Goal: Task Accomplishment & Management: Use online tool/utility

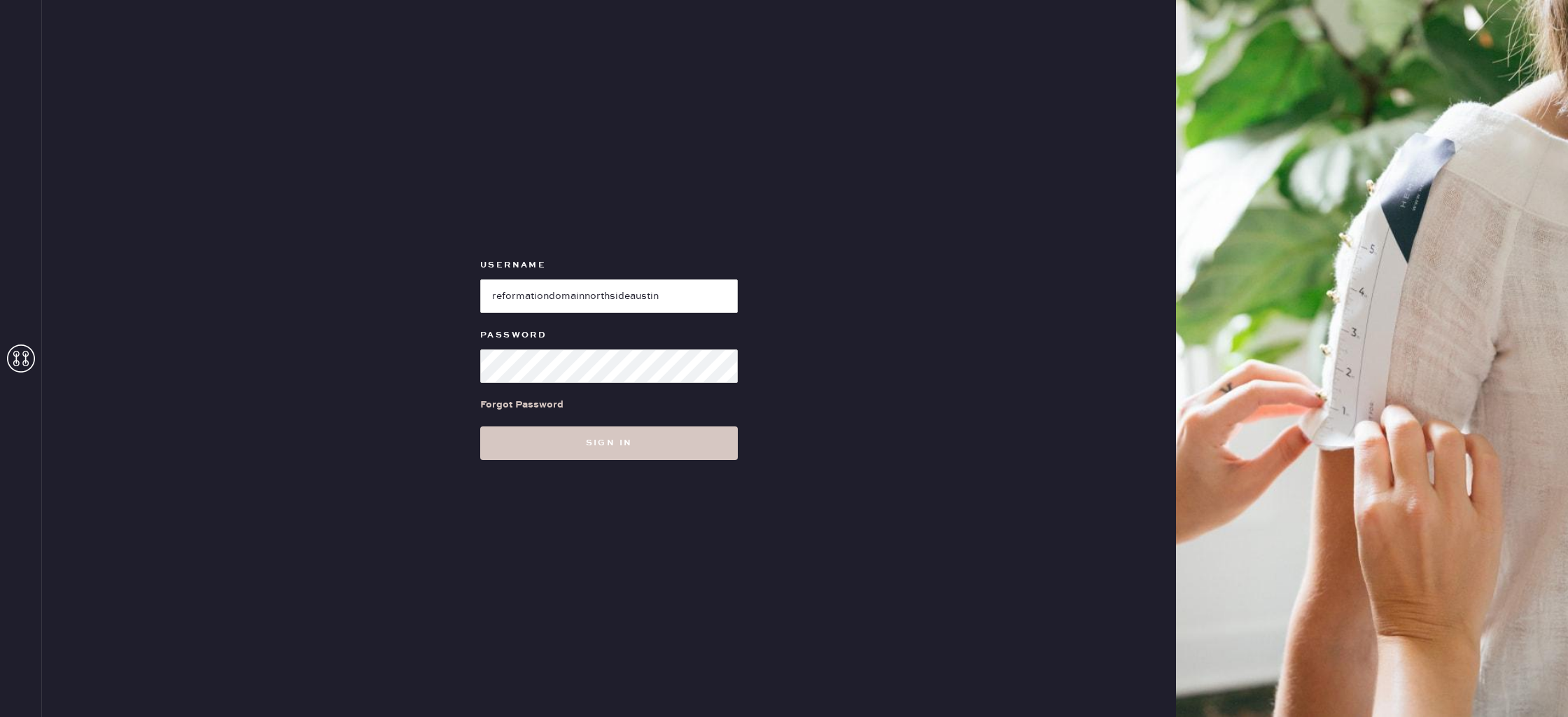
click at [540, 292] on input "loginName" at bounding box center [609, 296] width 258 height 34
click at [602, 446] on button "Sign in" at bounding box center [609, 443] width 258 height 34
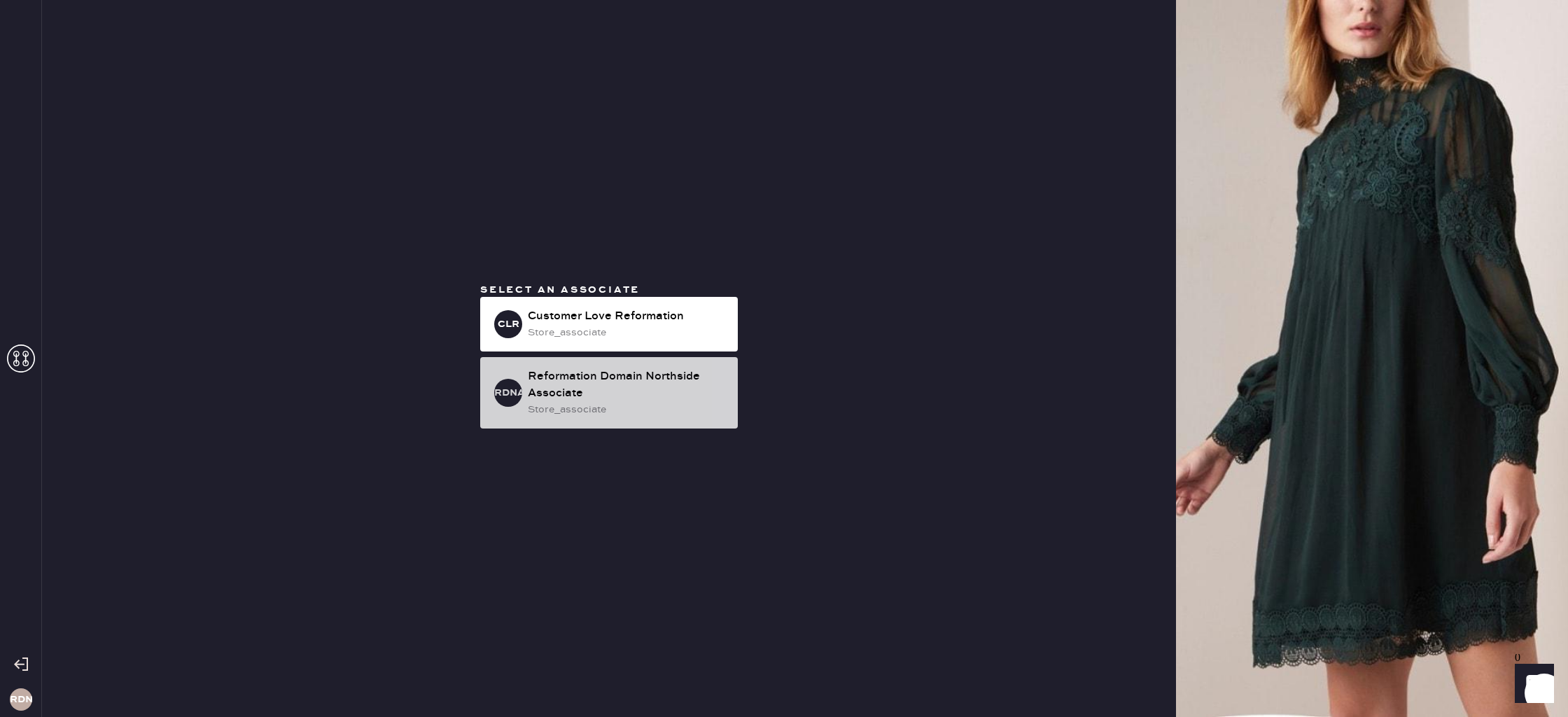
click at [674, 385] on div "Reformation Domain Northside Associate" at bounding box center [627, 385] width 199 height 34
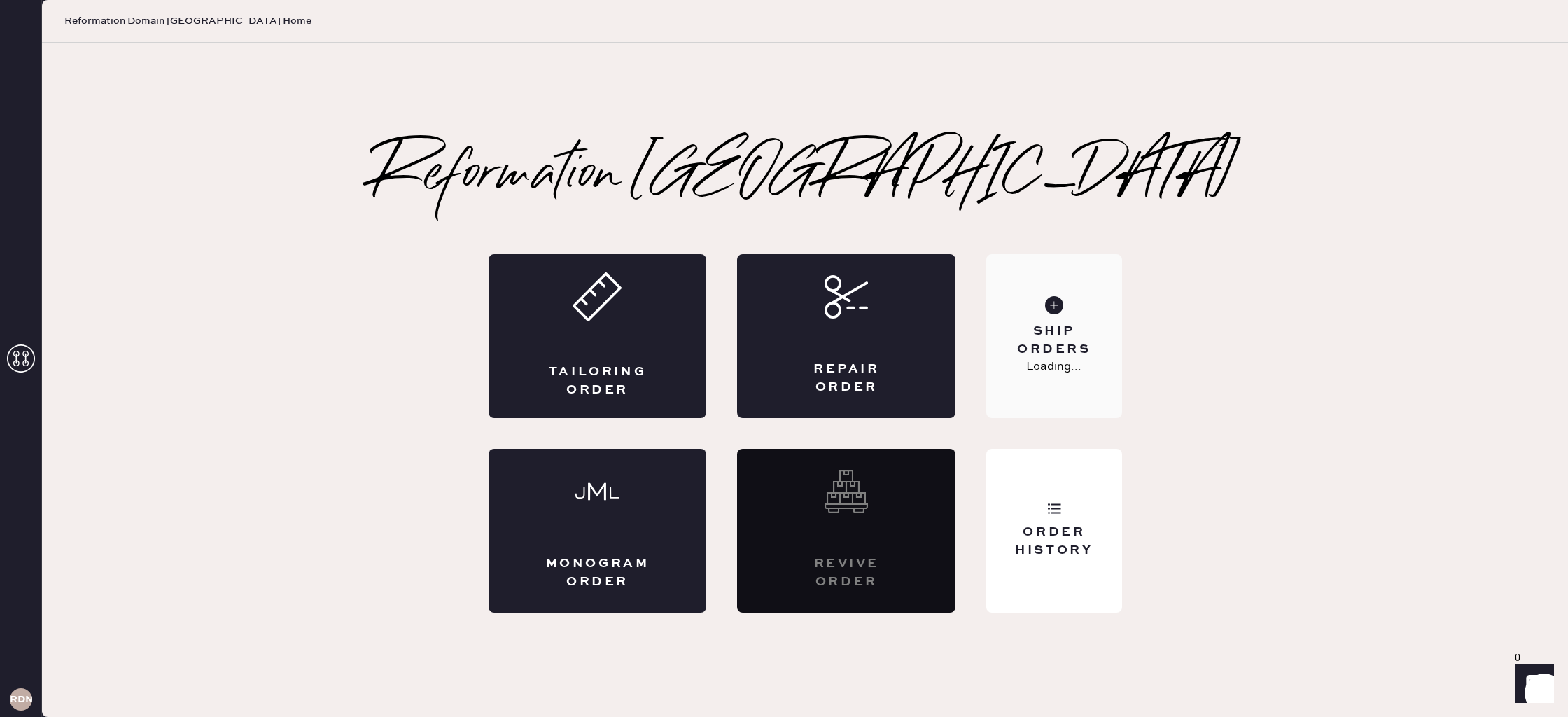
click at [1085, 376] on div "Ship Orders Loading..." at bounding box center [1054, 336] width 135 height 164
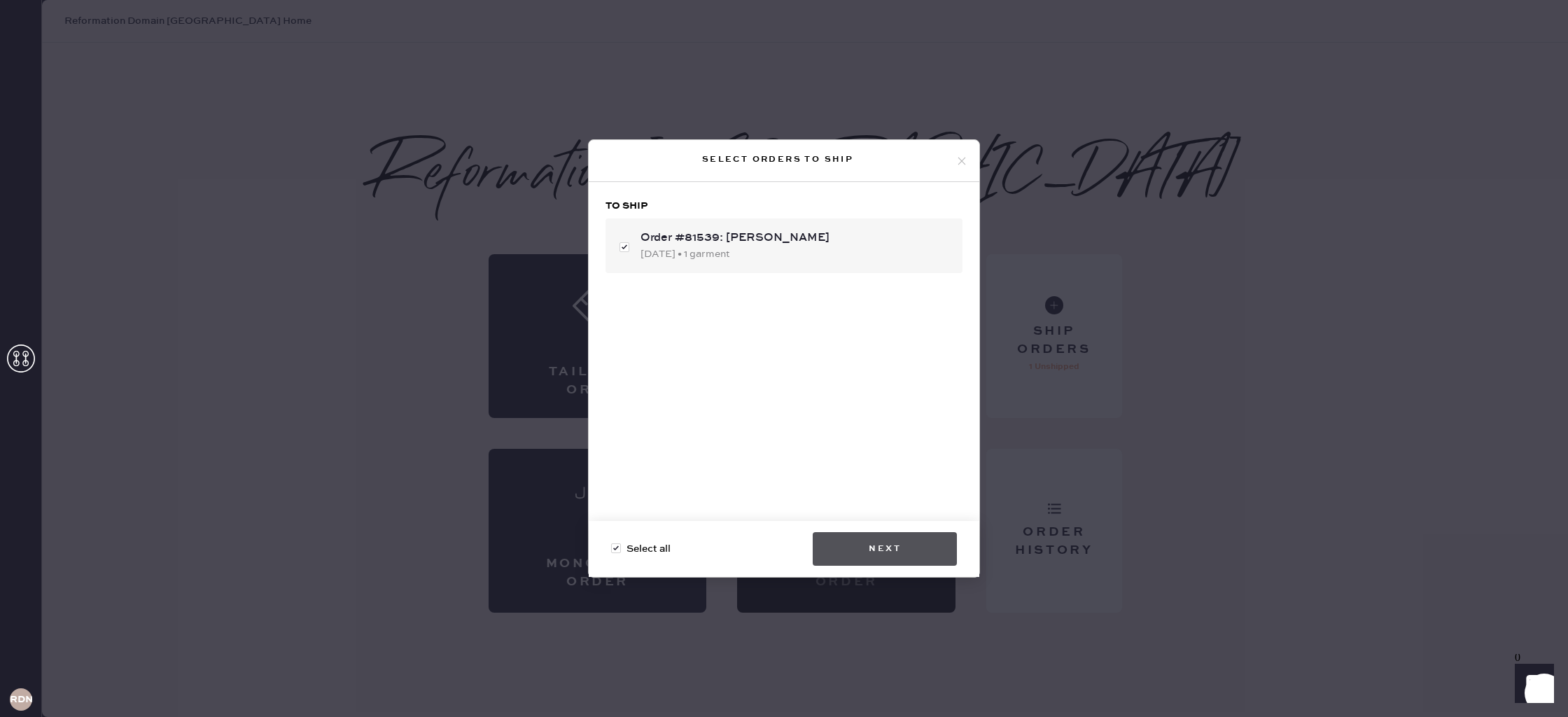
click at [894, 549] on button "Next" at bounding box center [885, 549] width 144 height 34
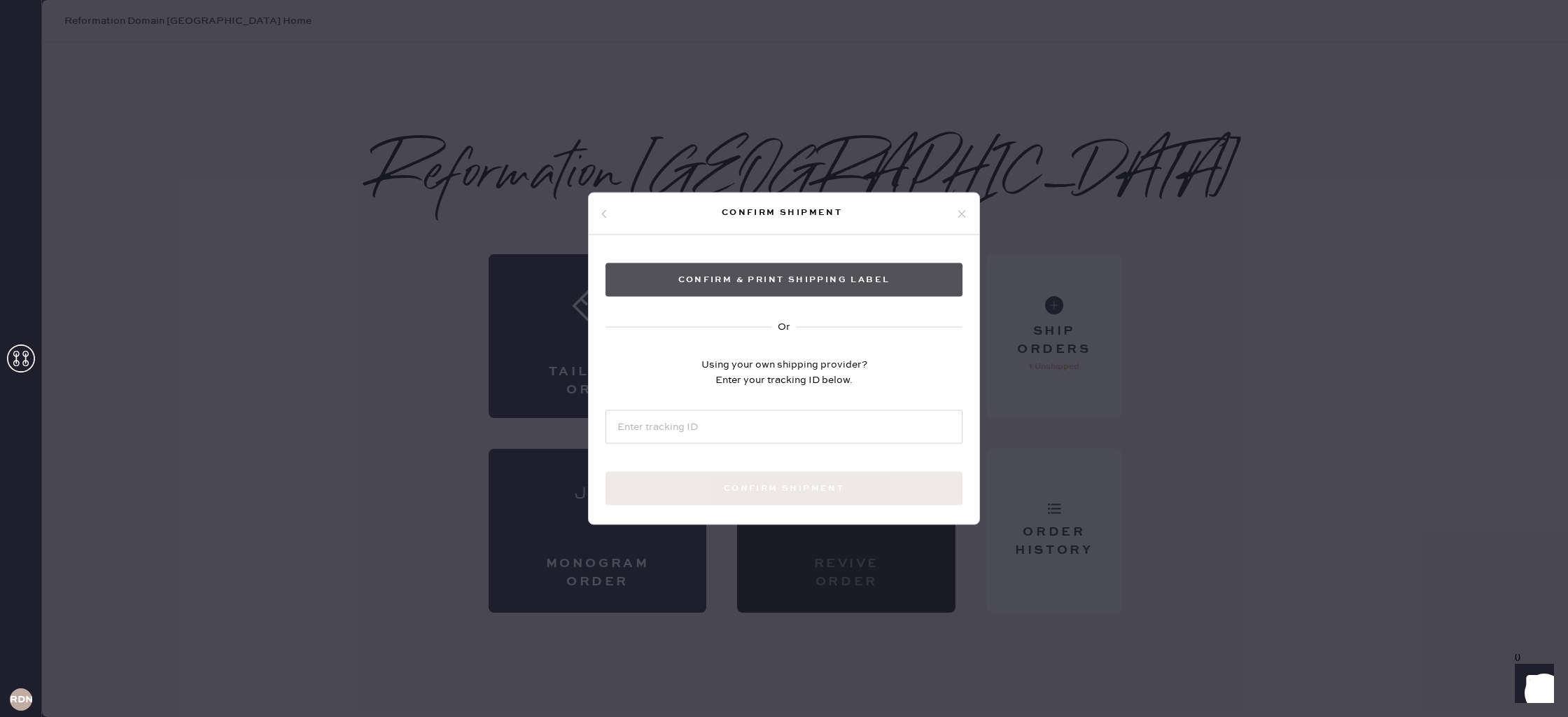
click at [807, 278] on button "Confirm & Print shipping label" at bounding box center [784, 280] width 357 height 34
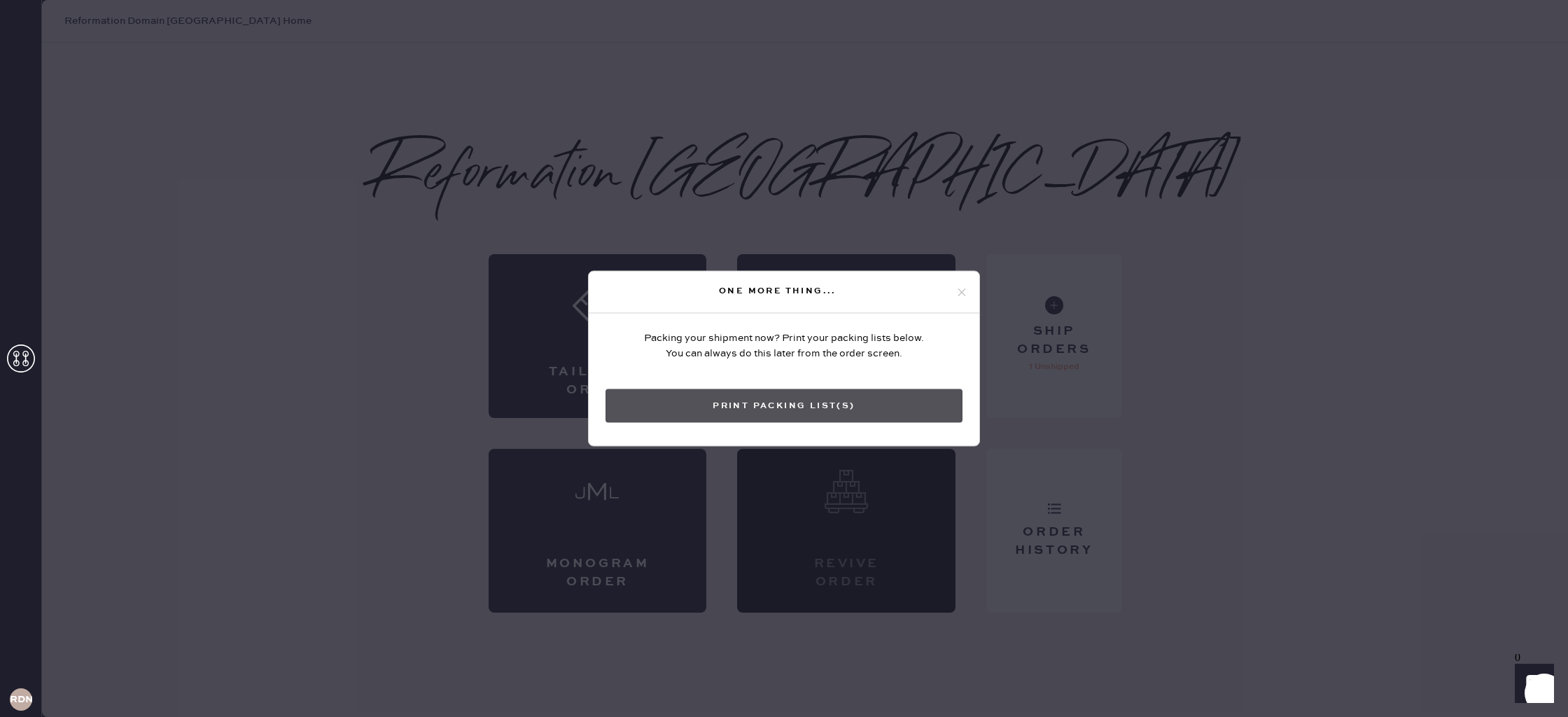
click at [855, 412] on button "Print Packing List(s)" at bounding box center [784, 406] width 357 height 34
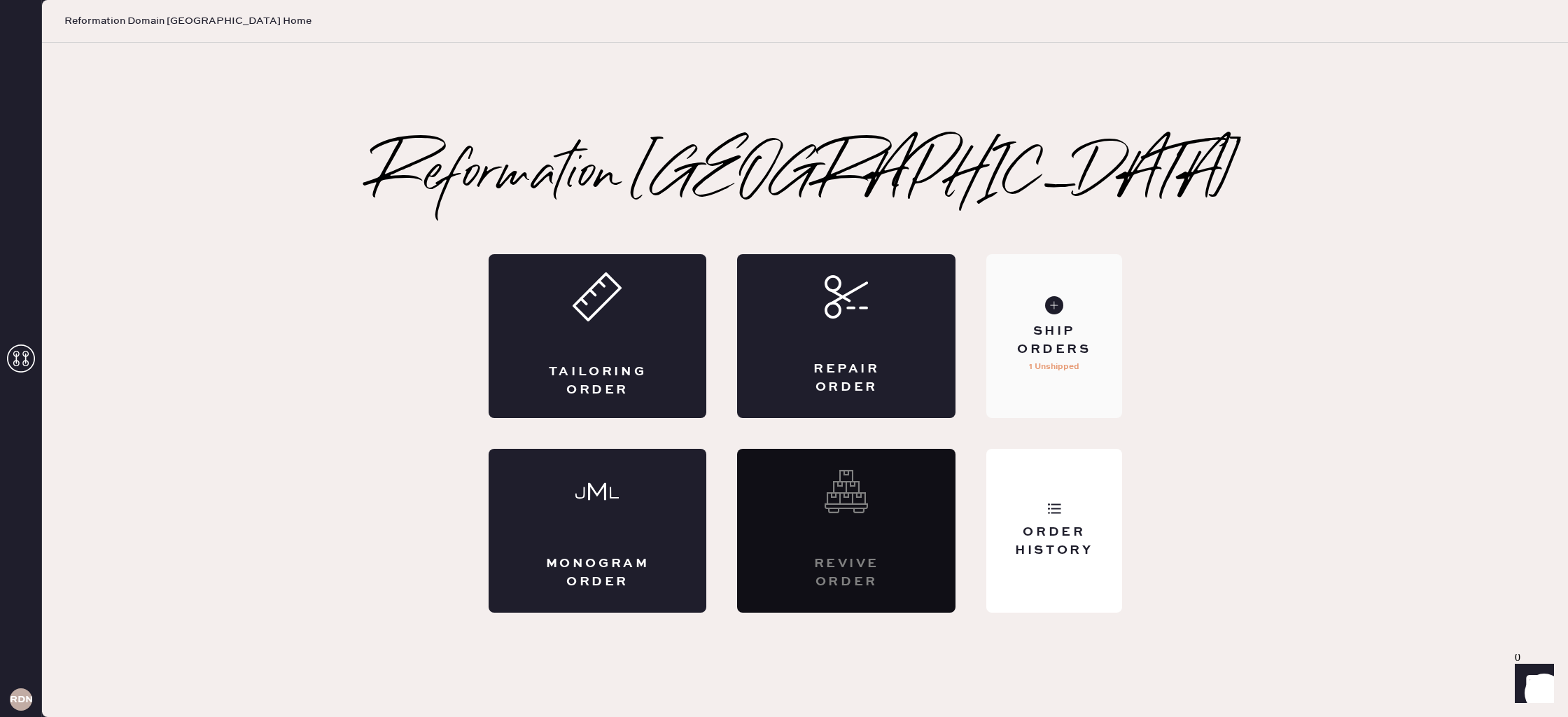
click at [1048, 365] on p "1 Unshipped" at bounding box center [1054, 366] width 50 height 16
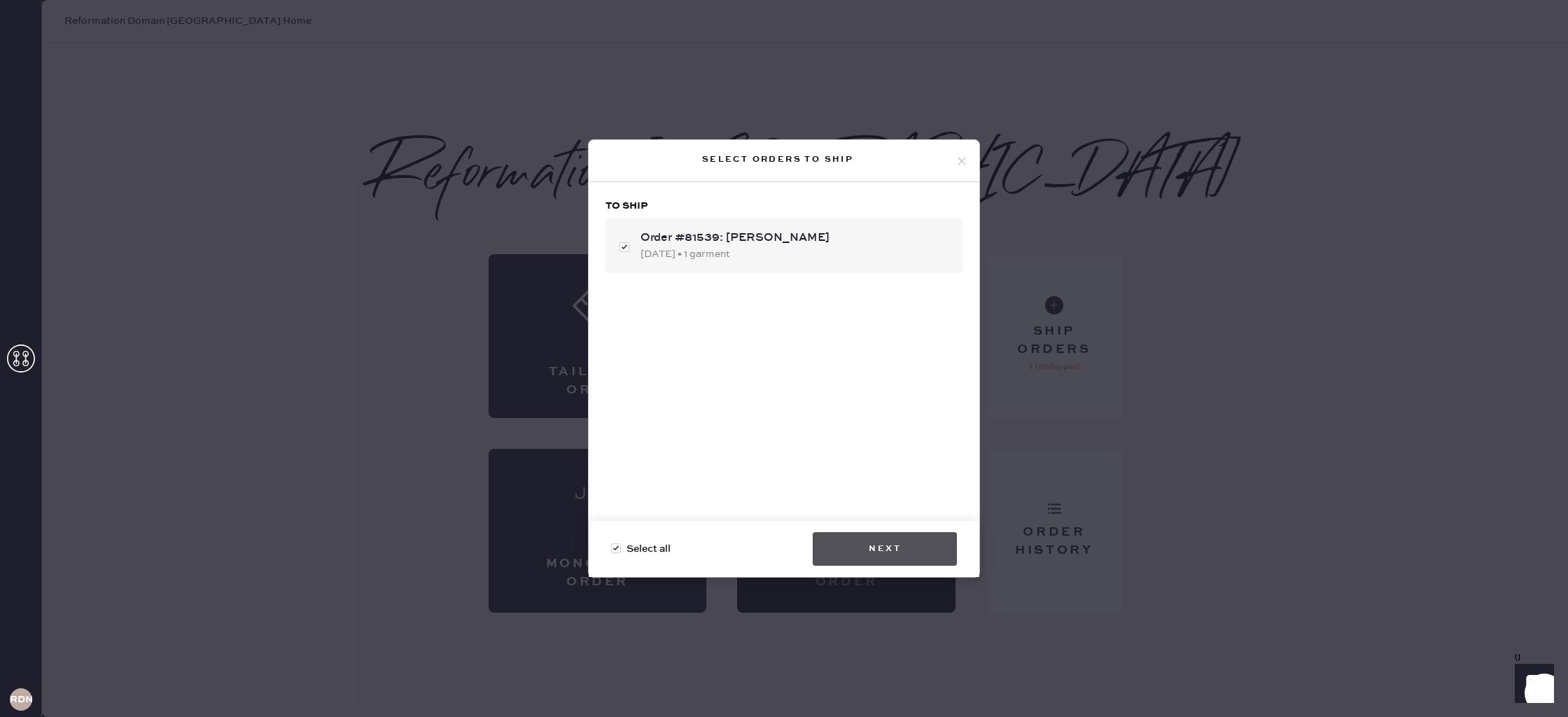
click at [900, 542] on button "Next" at bounding box center [885, 549] width 144 height 34
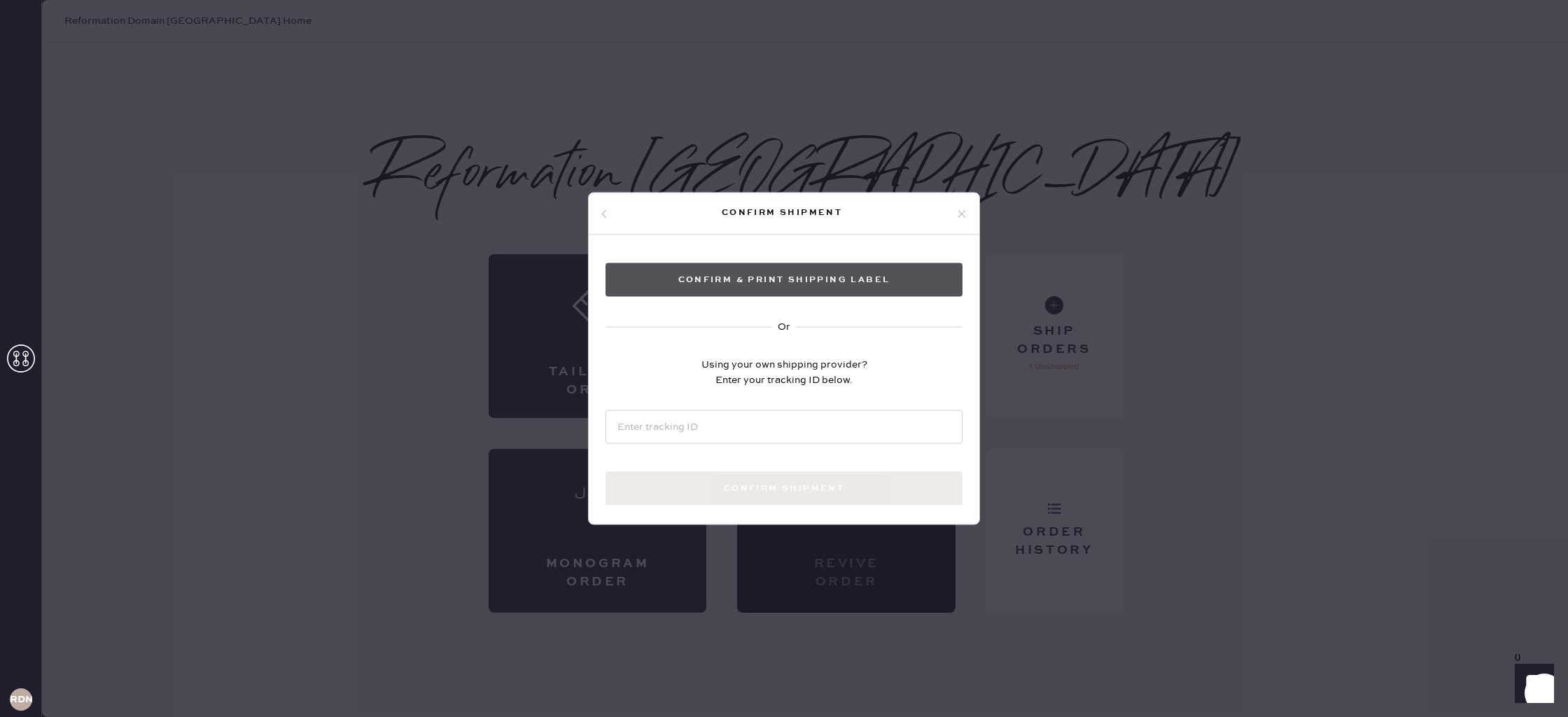
click at [875, 281] on button "Confirm & Print shipping label" at bounding box center [784, 280] width 357 height 34
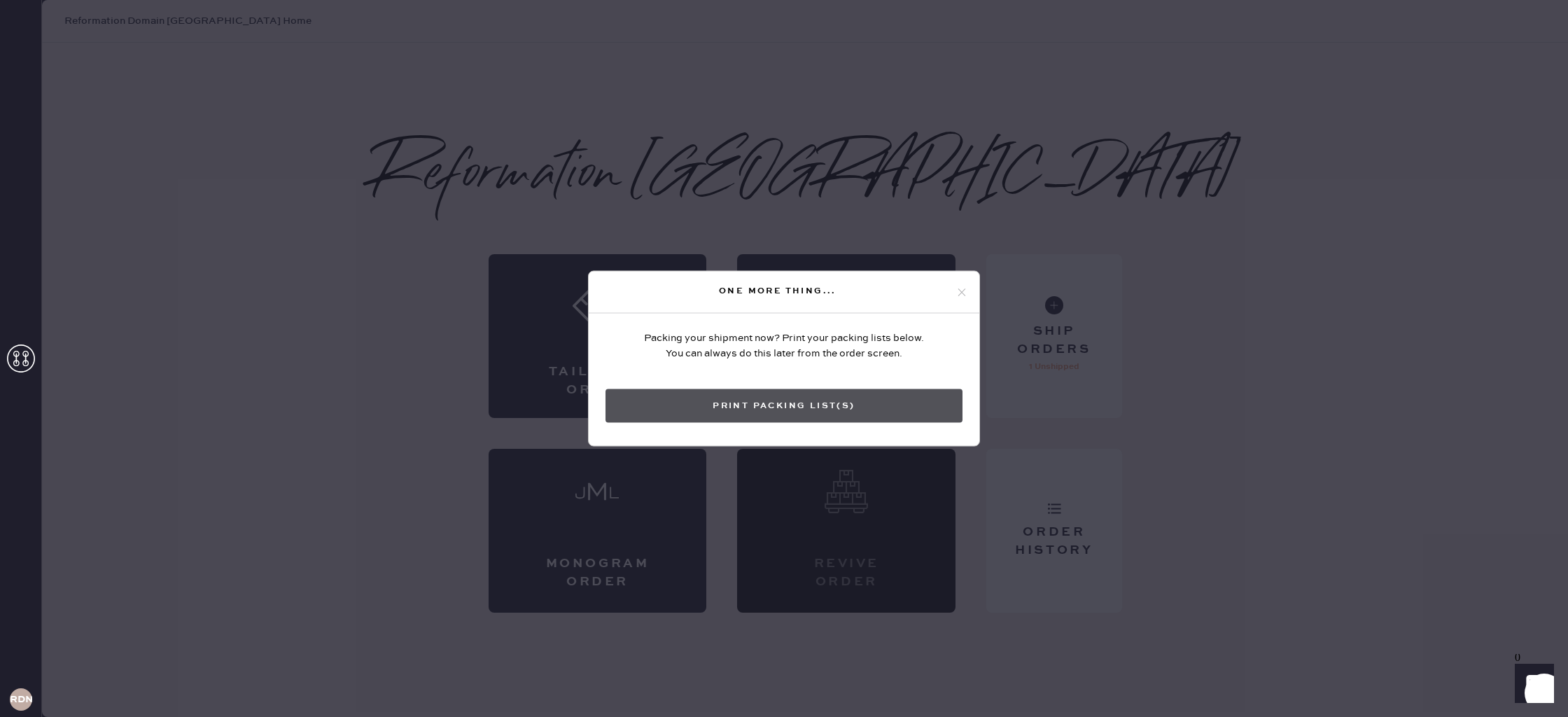
drag, startPoint x: 897, startPoint y: 425, endPoint x: 898, endPoint y: 418, distance: 7.1
click at [897, 425] on div "Packing your shipment now? Print your packing lists below. You can always do th…" at bounding box center [784, 415] width 391 height 204
click at [898, 418] on button "Print Packing List(s)" at bounding box center [784, 406] width 357 height 34
